Goal: Complete application form

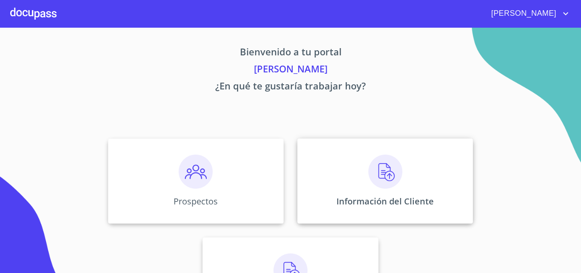
click at [401, 184] on div "Información del Cliente" at bounding box center [385, 180] width 176 height 85
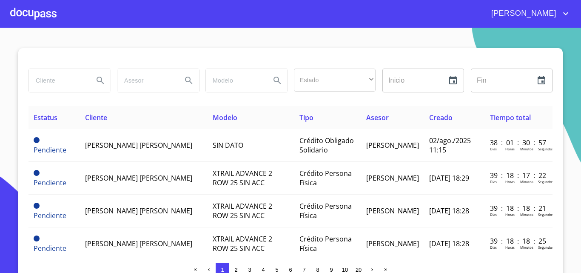
click at [59, 83] on input "search" at bounding box center [58, 80] width 58 height 23
type input "o"
type input "[PERSON_NAME]"
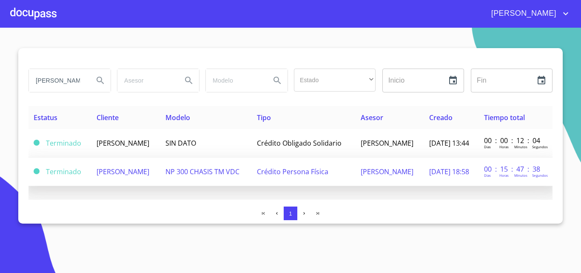
click at [305, 176] on span "Crédito Persona Física" at bounding box center [292, 171] width 71 height 9
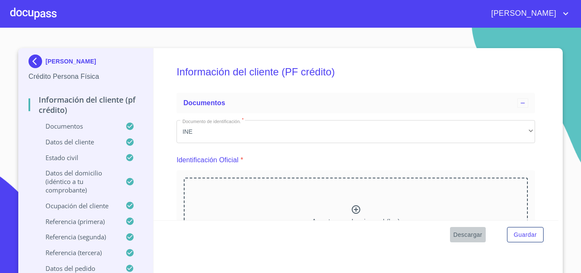
click at [466, 234] on span "Descargar" at bounding box center [468, 234] width 29 height 11
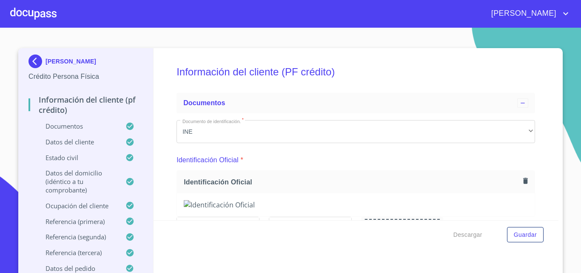
click at [17, 12] on div at bounding box center [33, 13] width 46 height 27
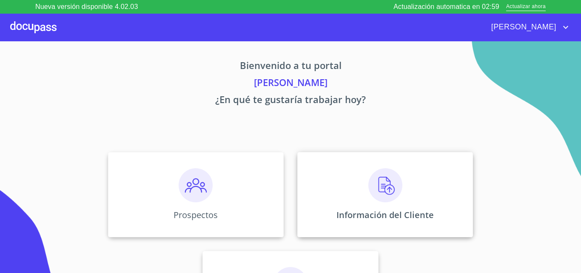
click at [370, 169] on img at bounding box center [386, 185] width 34 height 34
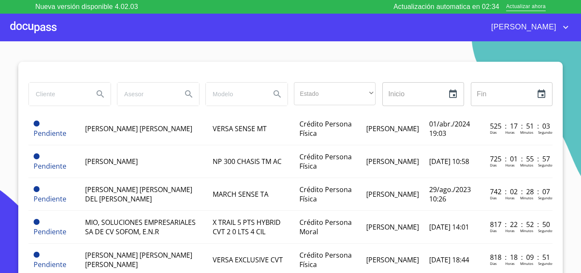
scroll to position [596, 0]
